Goal: Information Seeking & Learning: Learn about a topic

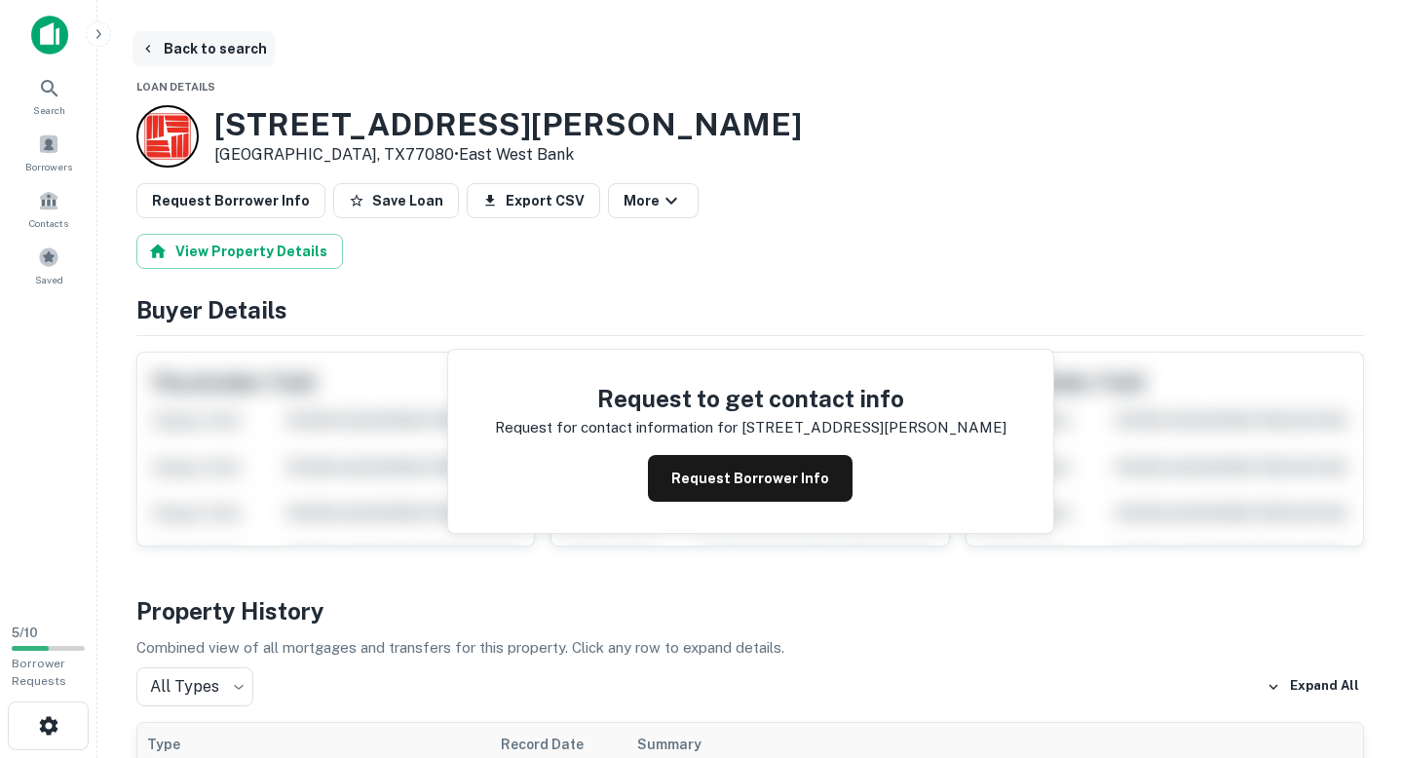
click at [192, 59] on button "Back to search" at bounding box center [203, 48] width 142 height 35
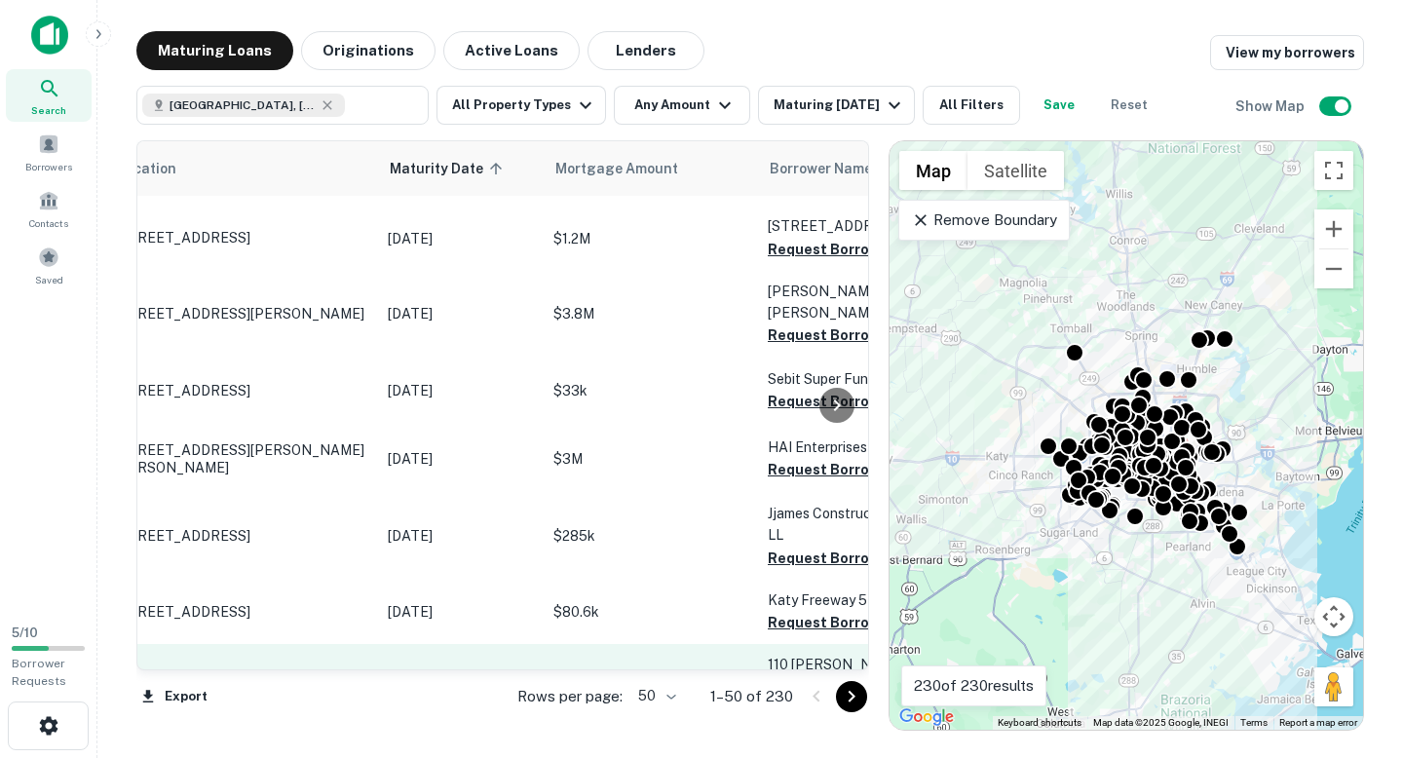
scroll to position [2669, 0]
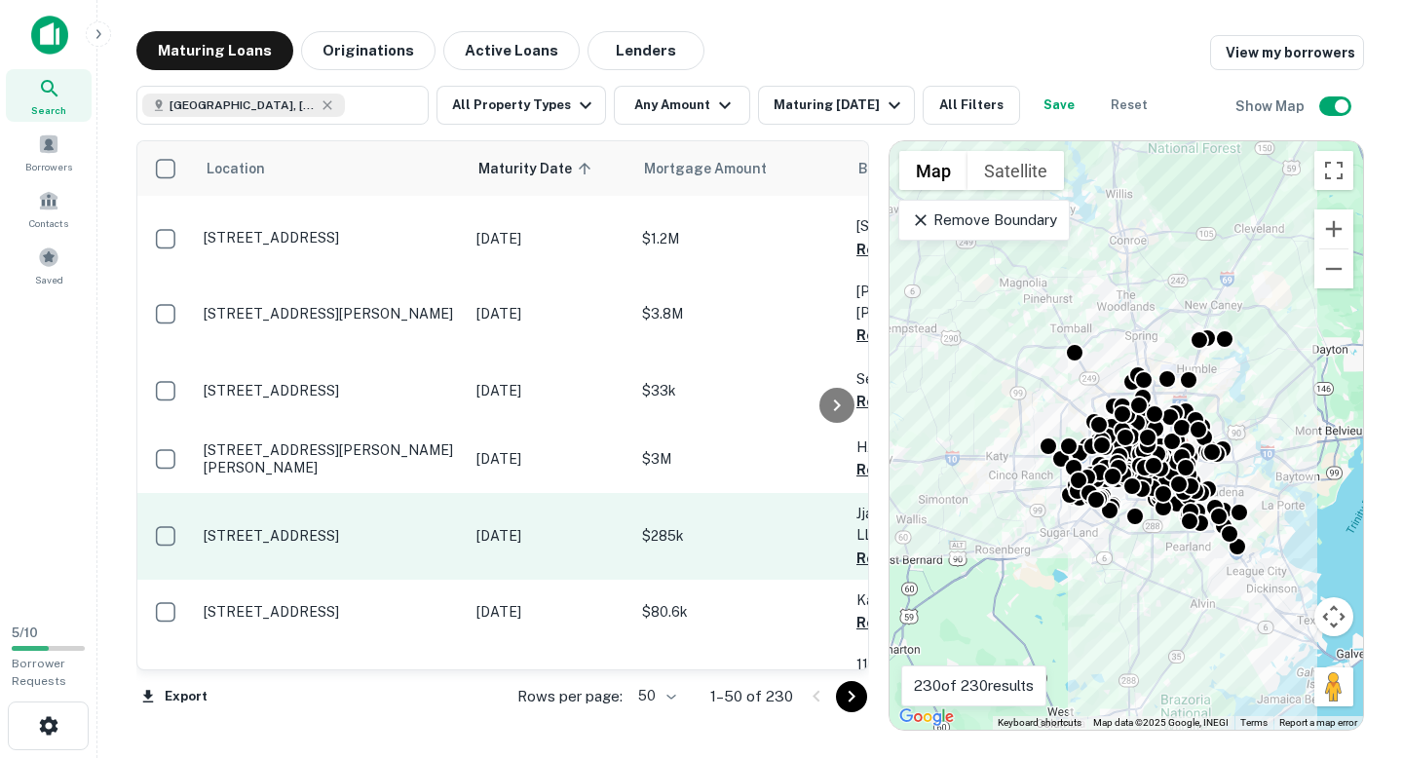
click at [401, 493] on td "[STREET_ADDRESS]" at bounding box center [330, 536] width 273 height 86
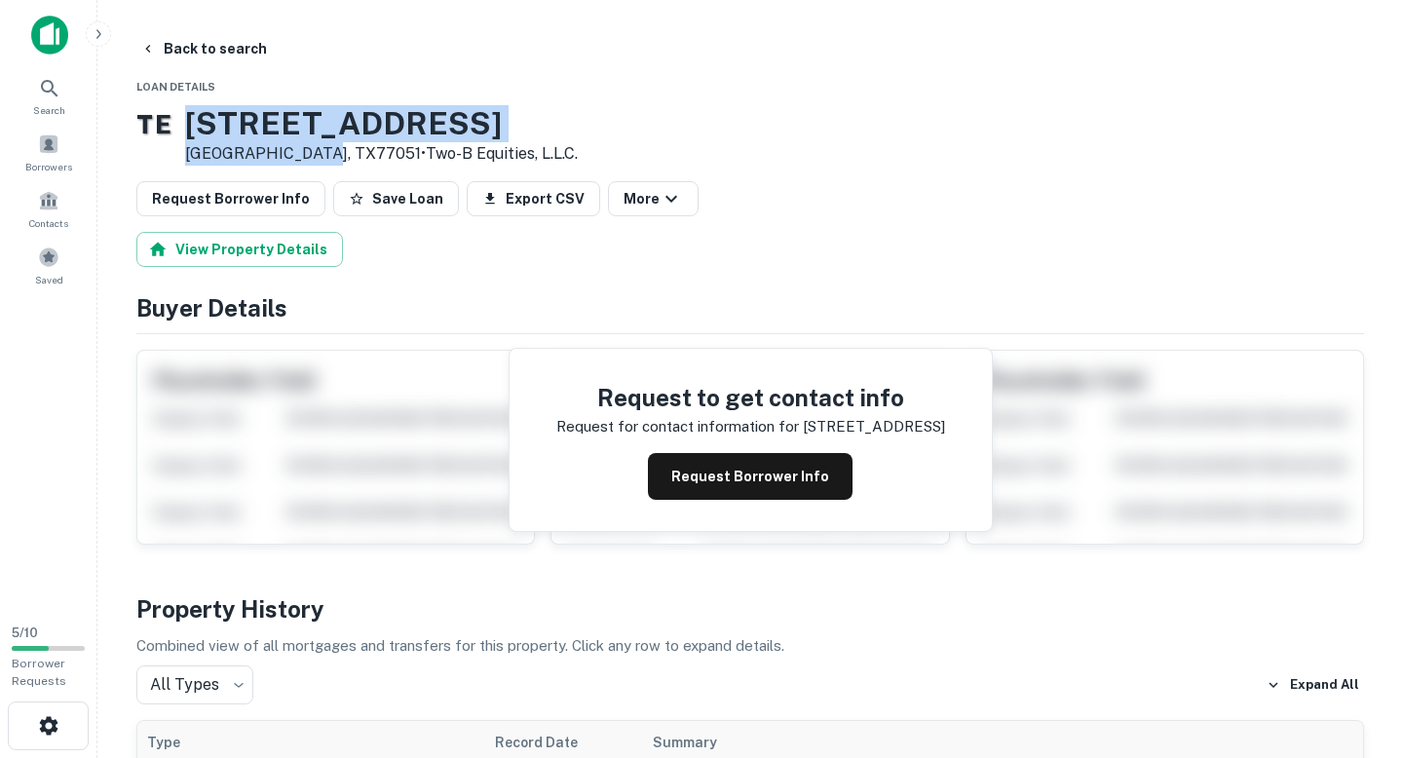
drag, startPoint x: 214, startPoint y: 119, endPoint x: 346, endPoint y: 161, distance: 138.0
click at [346, 161] on div "8430 Southview St Houston, TX77051 • Two-b Equities, L.l.c." at bounding box center [381, 135] width 393 height 60
copy div "[STREET_ADDRESS]"
click at [795, 472] on button "Request Borrower Info" at bounding box center [750, 476] width 205 height 47
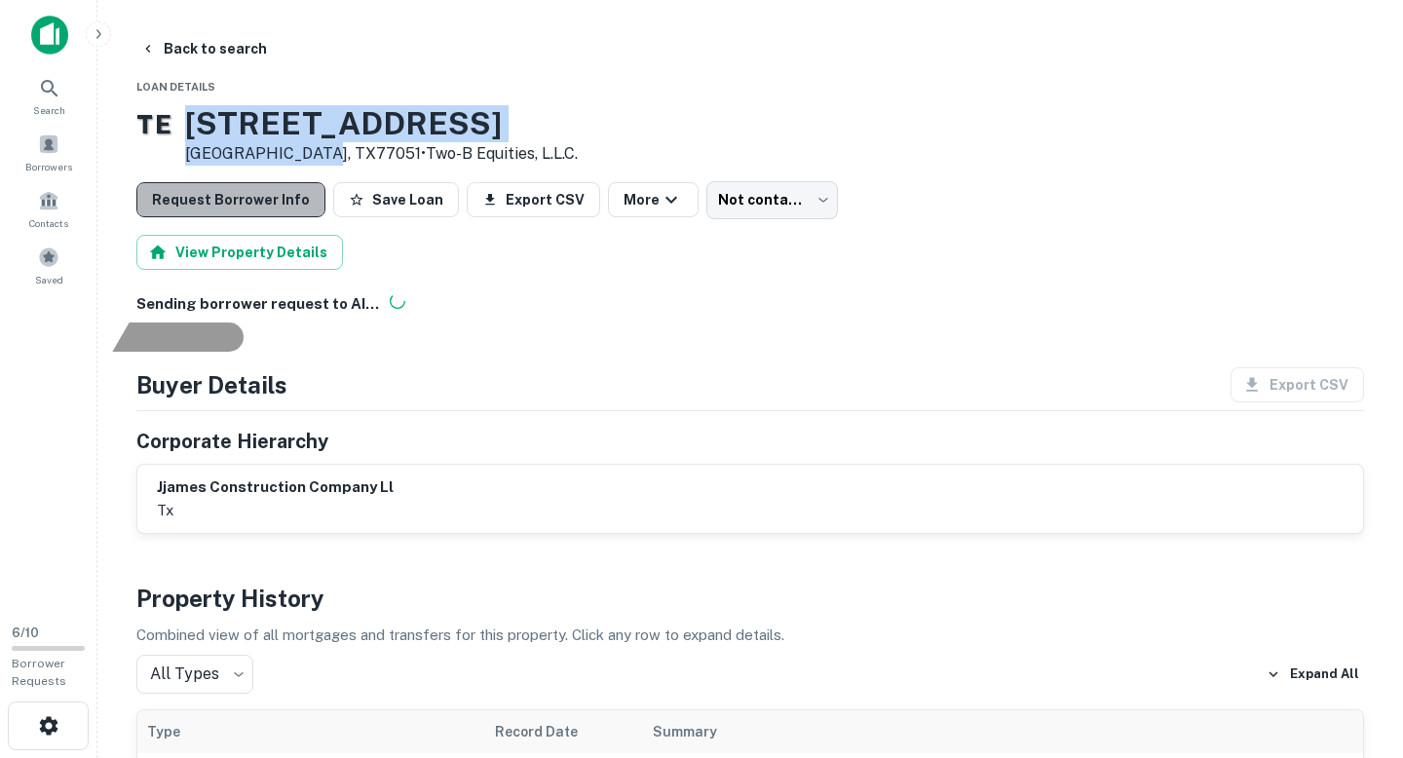
click at [231, 202] on button "Request Borrower Info" at bounding box center [230, 199] width 189 height 35
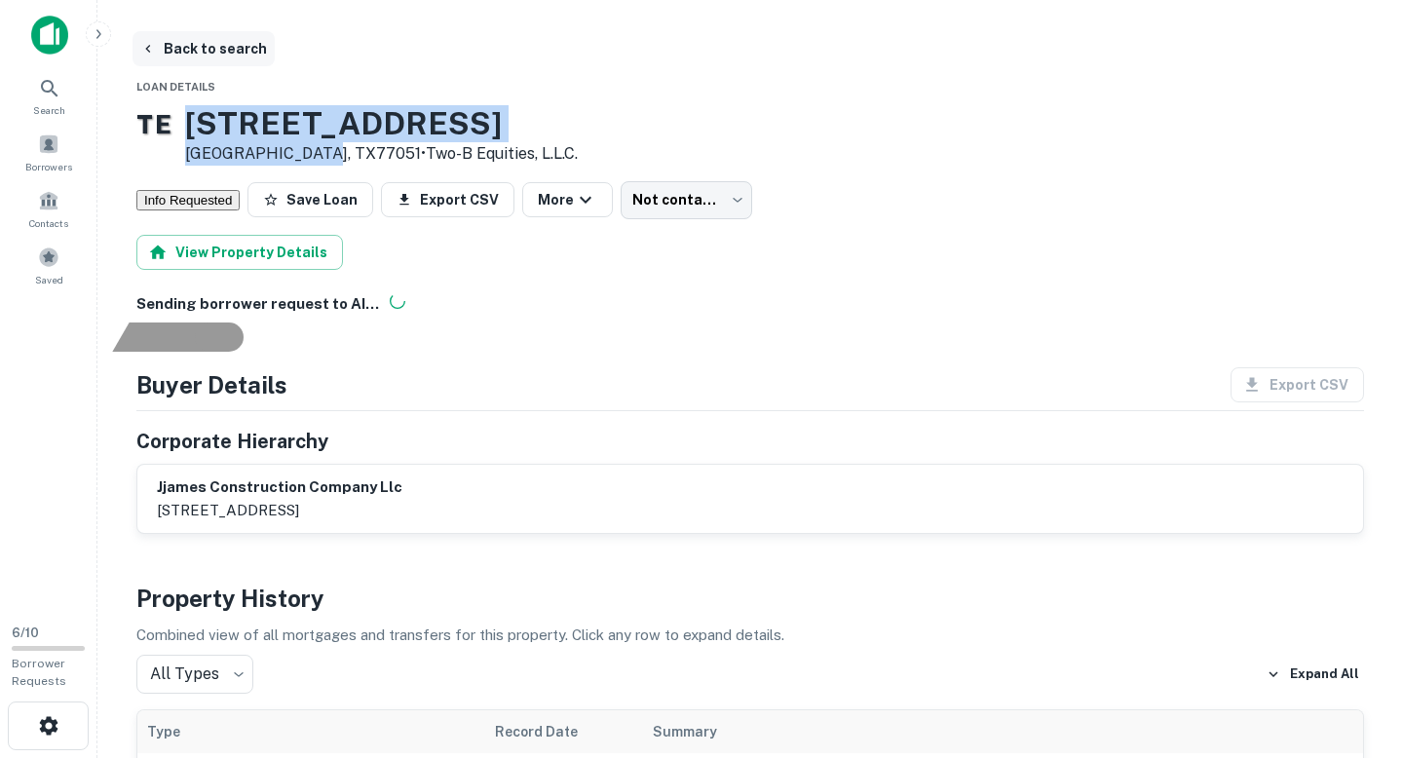
click at [211, 45] on button "Back to search" at bounding box center [203, 48] width 142 height 35
click at [362, 203] on button "Save Loan" at bounding box center [310, 199] width 126 height 35
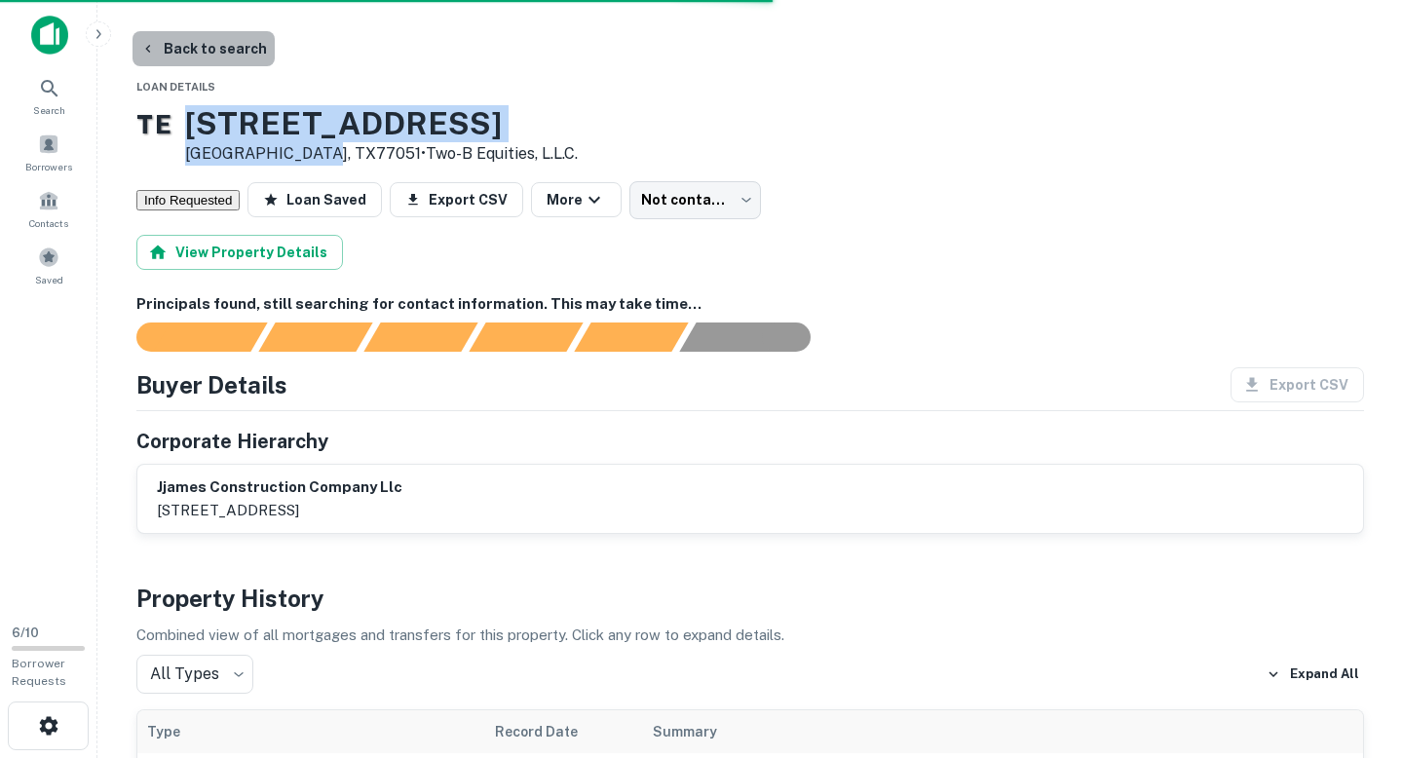
click at [205, 49] on button "Back to search" at bounding box center [203, 48] width 142 height 35
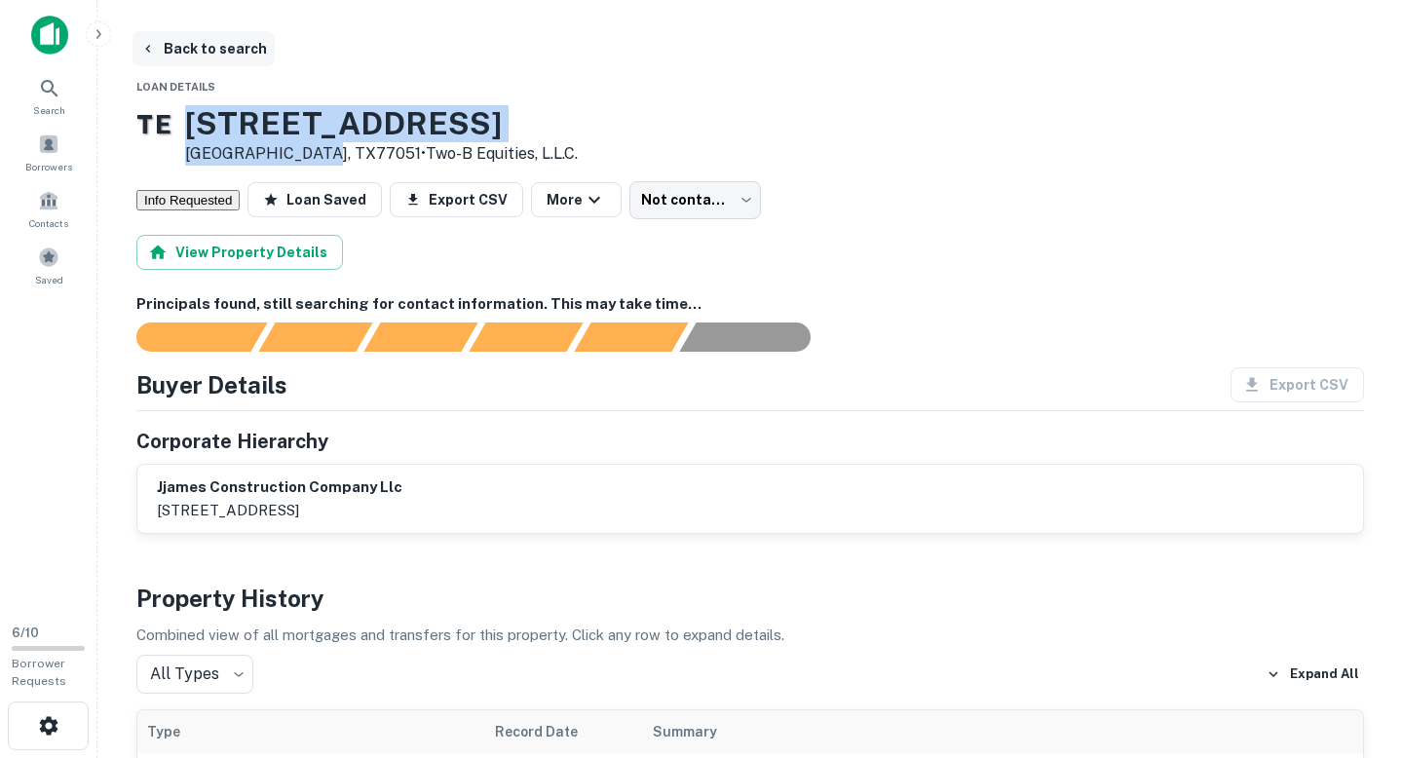
click at [164, 54] on button "Back to search" at bounding box center [203, 48] width 142 height 35
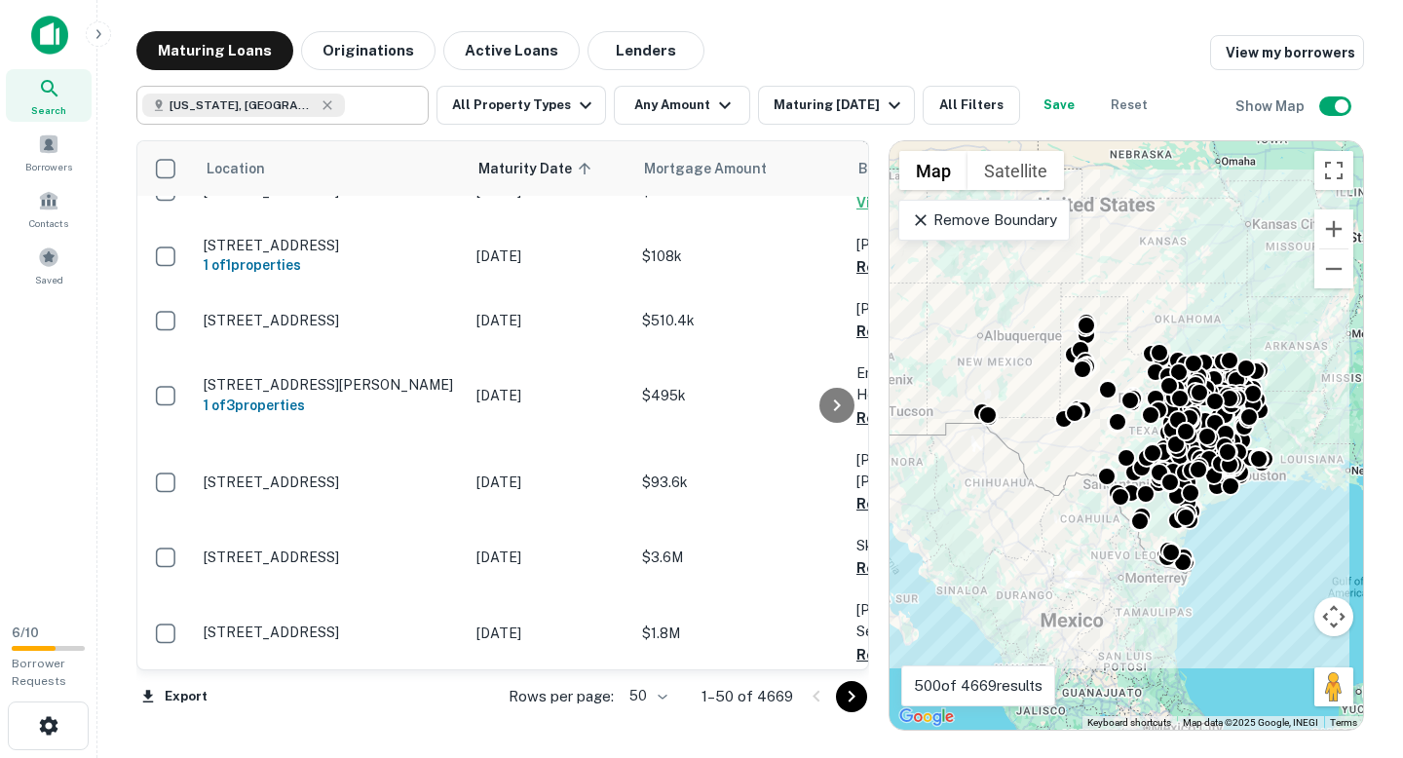
click at [359, 98] on input "text" at bounding box center [382, 105] width 75 height 27
type input "**********"
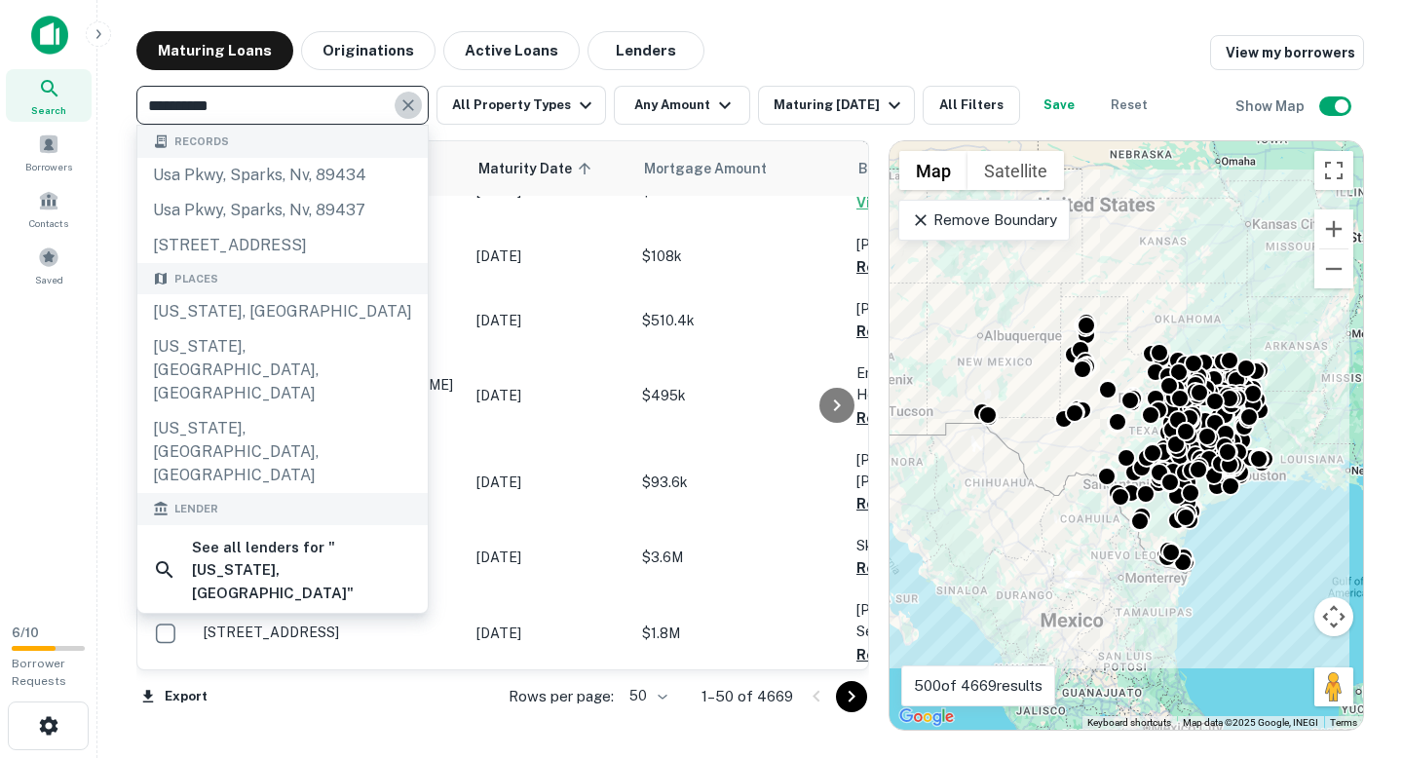
click at [413, 101] on icon "Clear" at bounding box center [407, 104] width 19 height 19
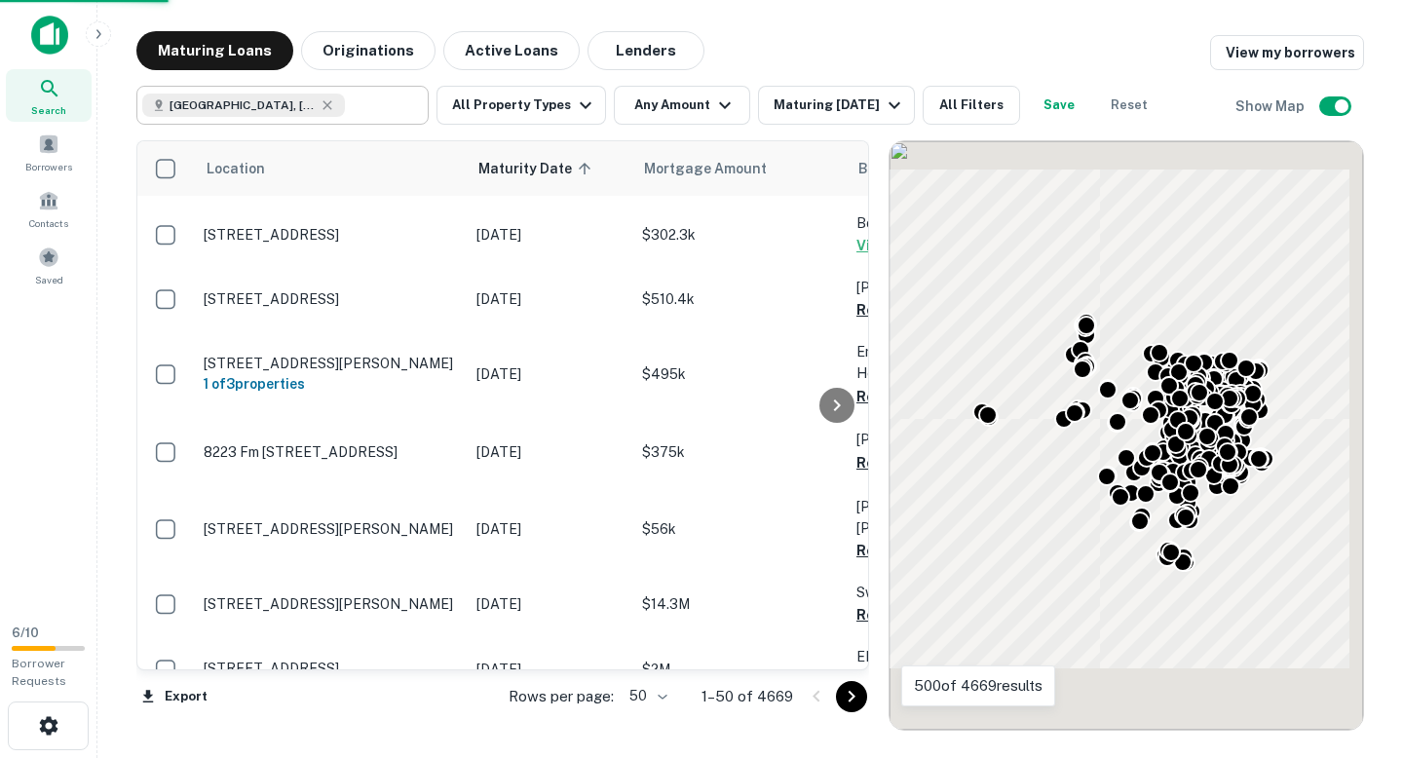
click at [316, 119] on div "[GEOGRAPHIC_DATA], [GEOGRAPHIC_DATA], [GEOGRAPHIC_DATA] ​" at bounding box center [282, 105] width 292 height 39
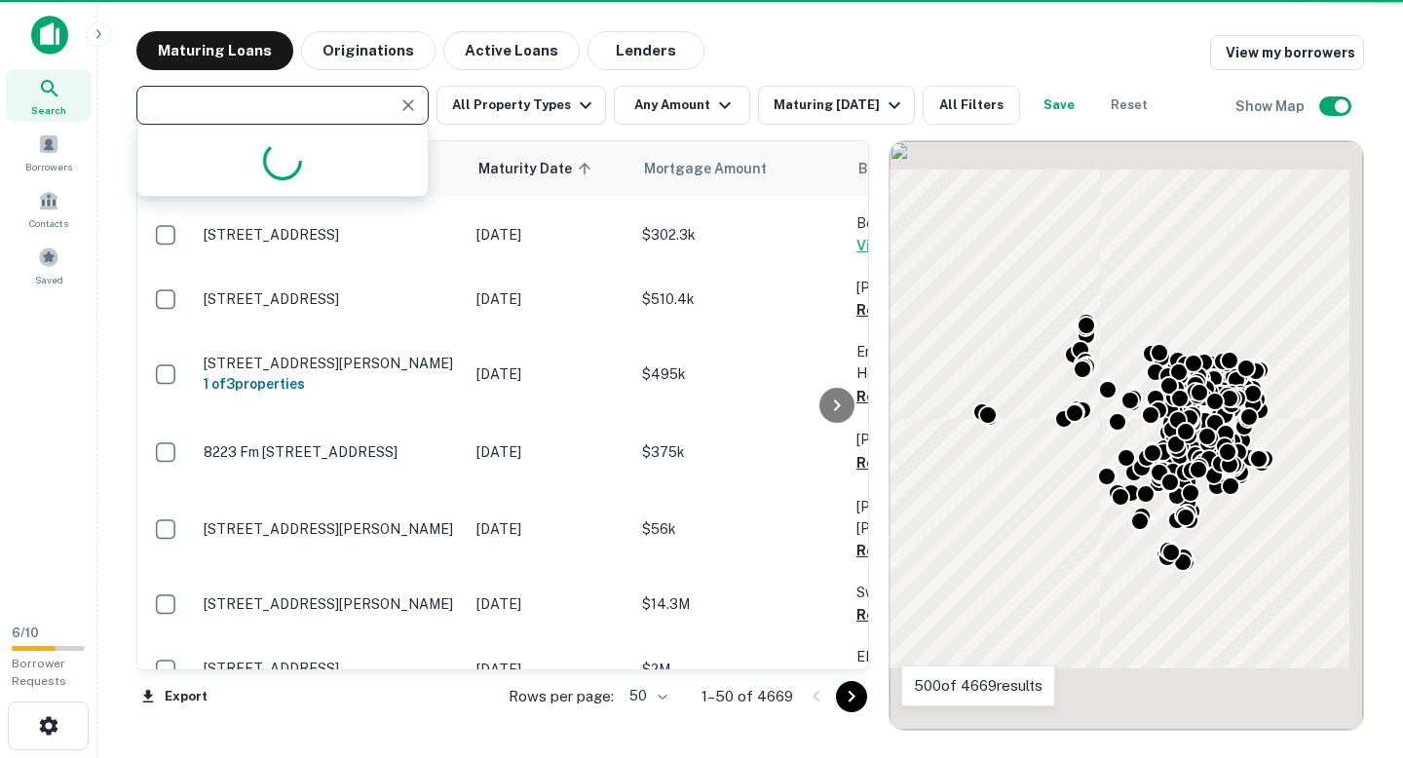
type input "**********"
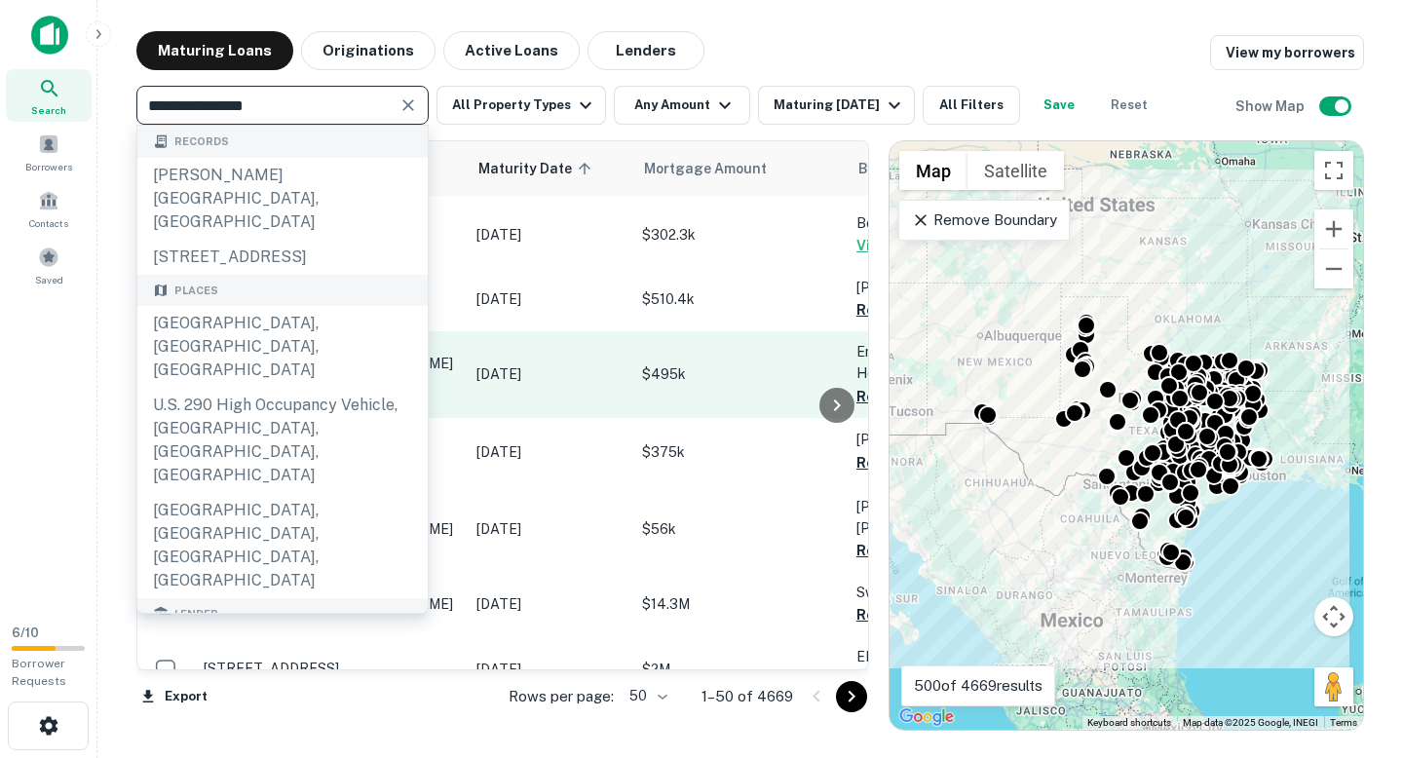
click at [319, 308] on div "[GEOGRAPHIC_DATA], [GEOGRAPHIC_DATA], [GEOGRAPHIC_DATA]" at bounding box center [282, 347] width 290 height 82
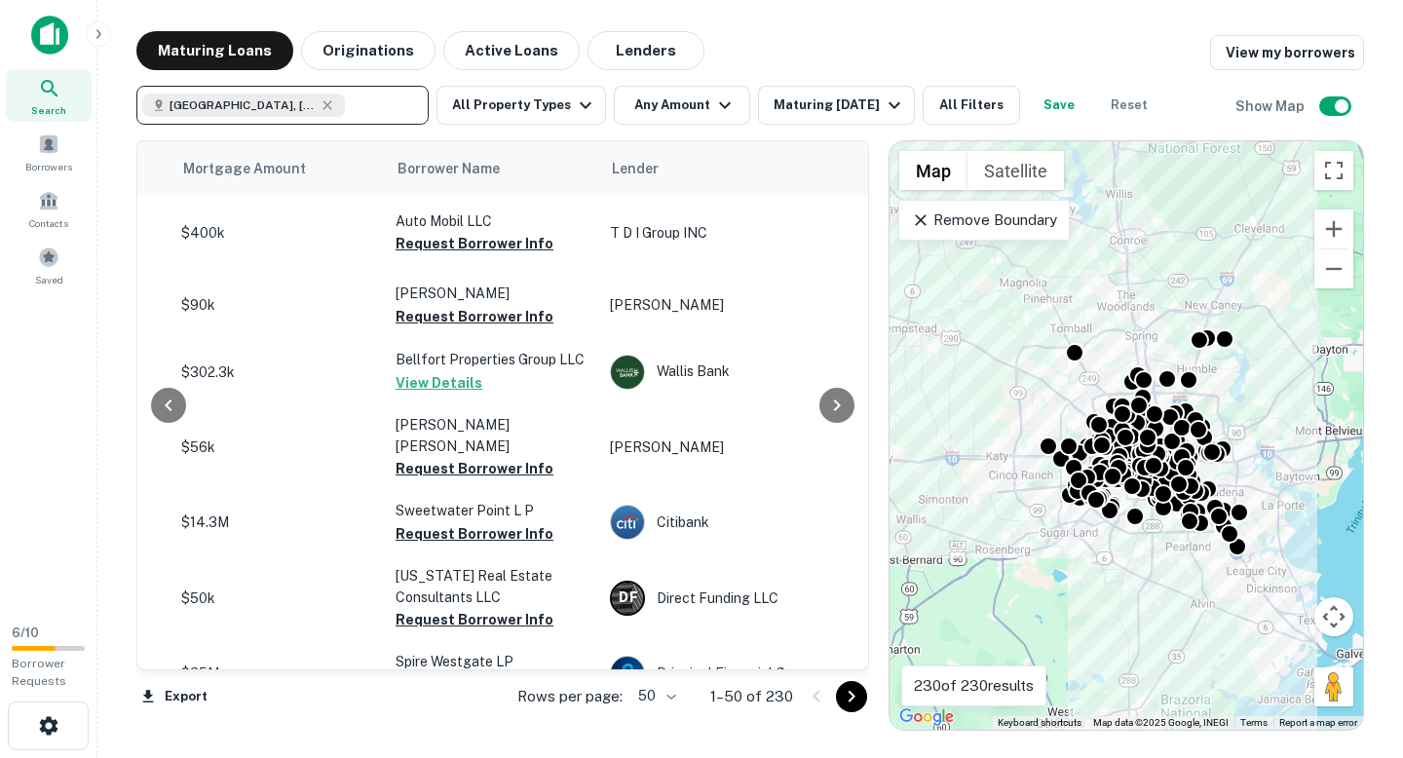
scroll to position [0, 461]
